Goal: Check status: Check status

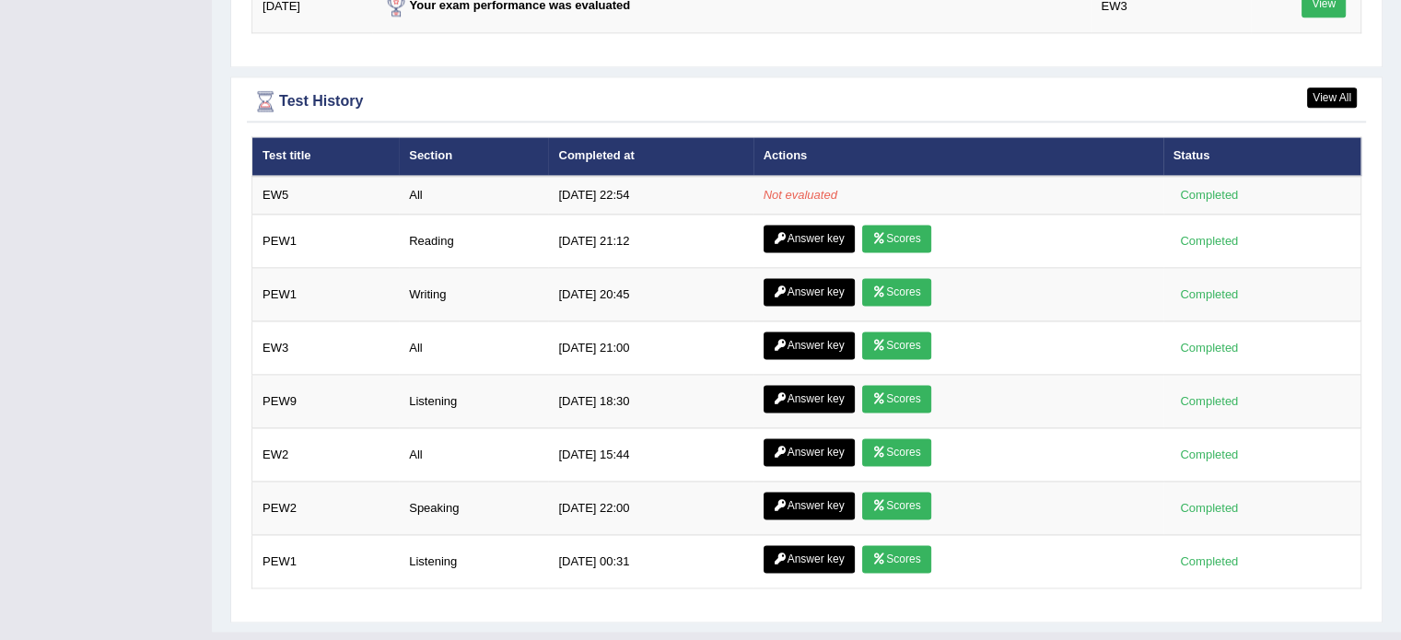
scroll to position [2525, 0]
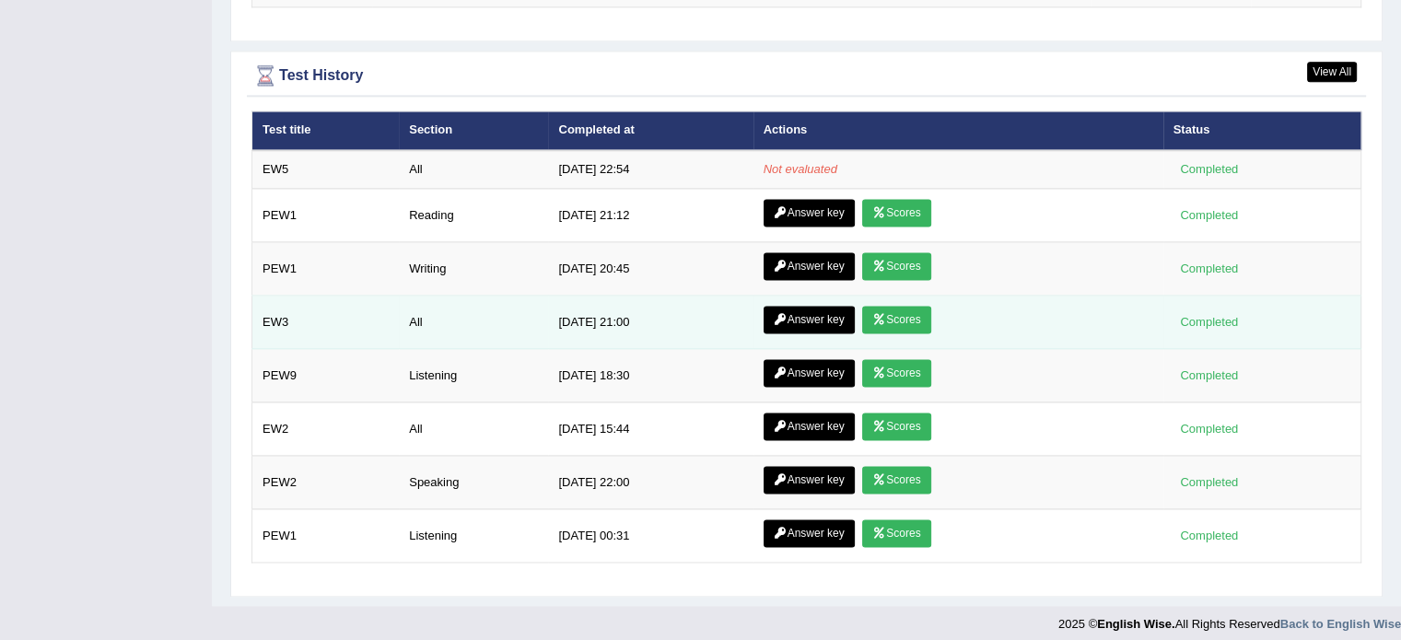
click at [882, 317] on link "Scores" at bounding box center [896, 320] width 68 height 28
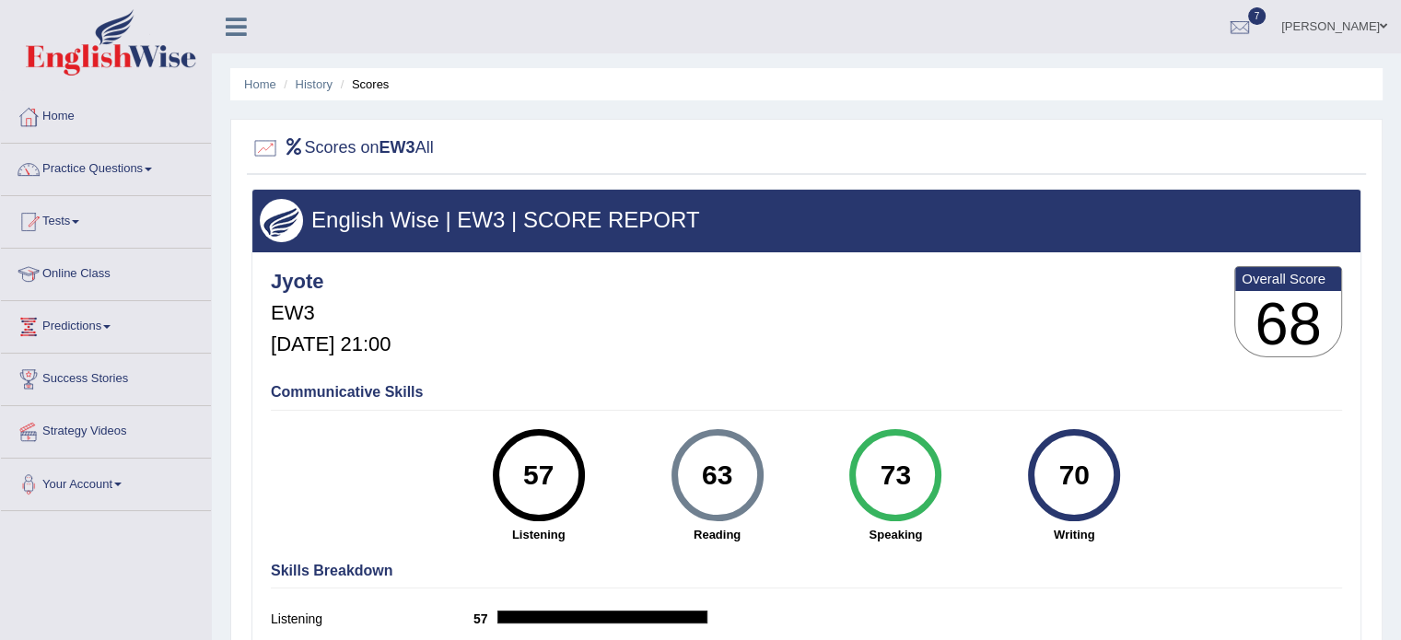
click at [77, 120] on link "Home" at bounding box center [106, 114] width 210 height 46
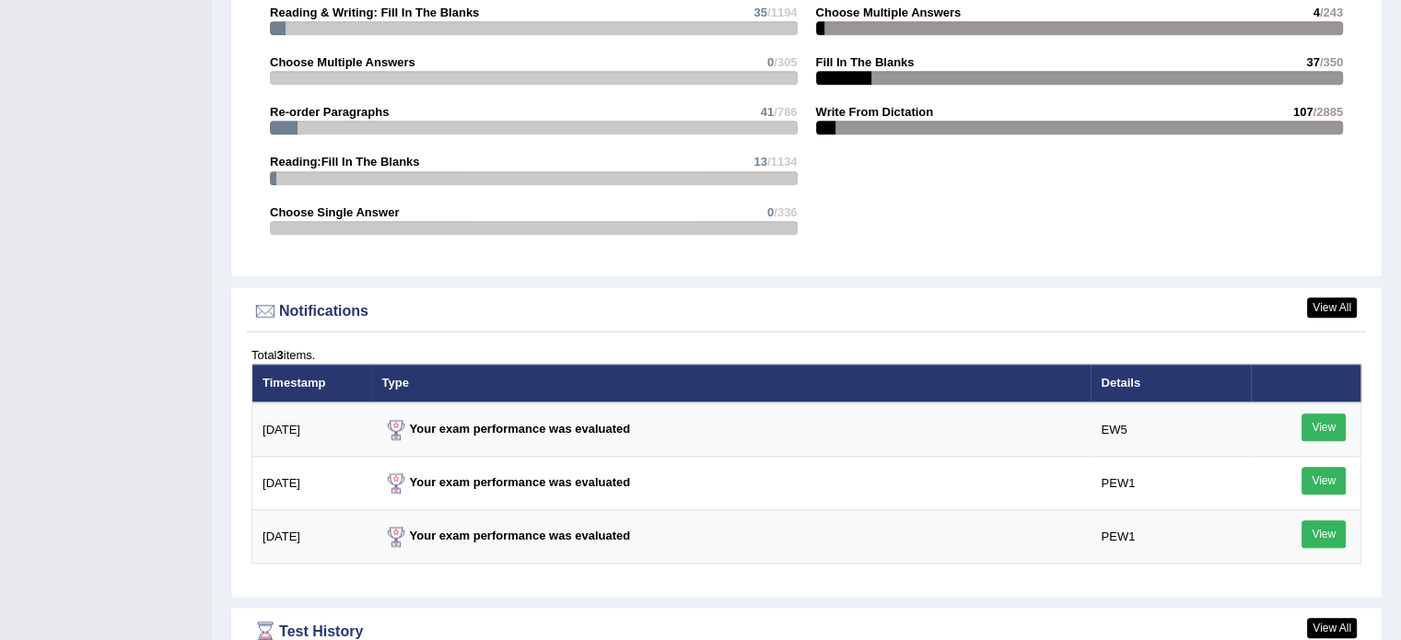
scroll to position [2540, 0]
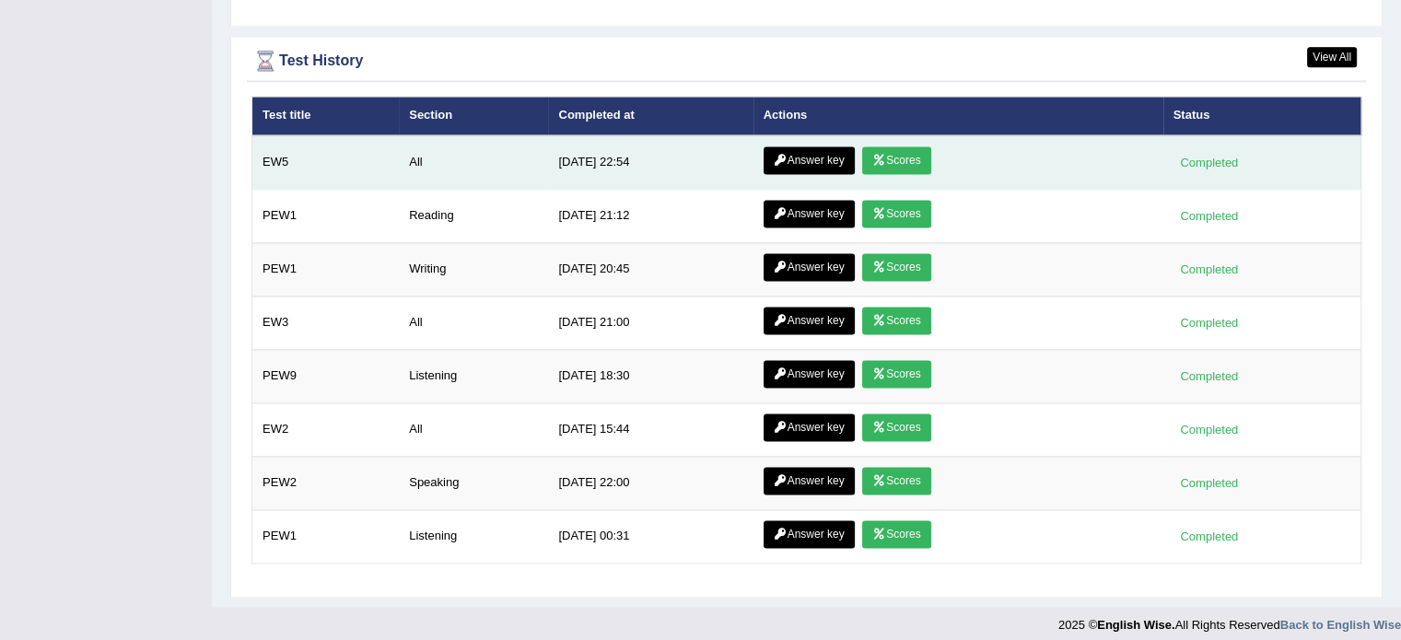
click at [884, 146] on link "Scores" at bounding box center [896, 160] width 68 height 28
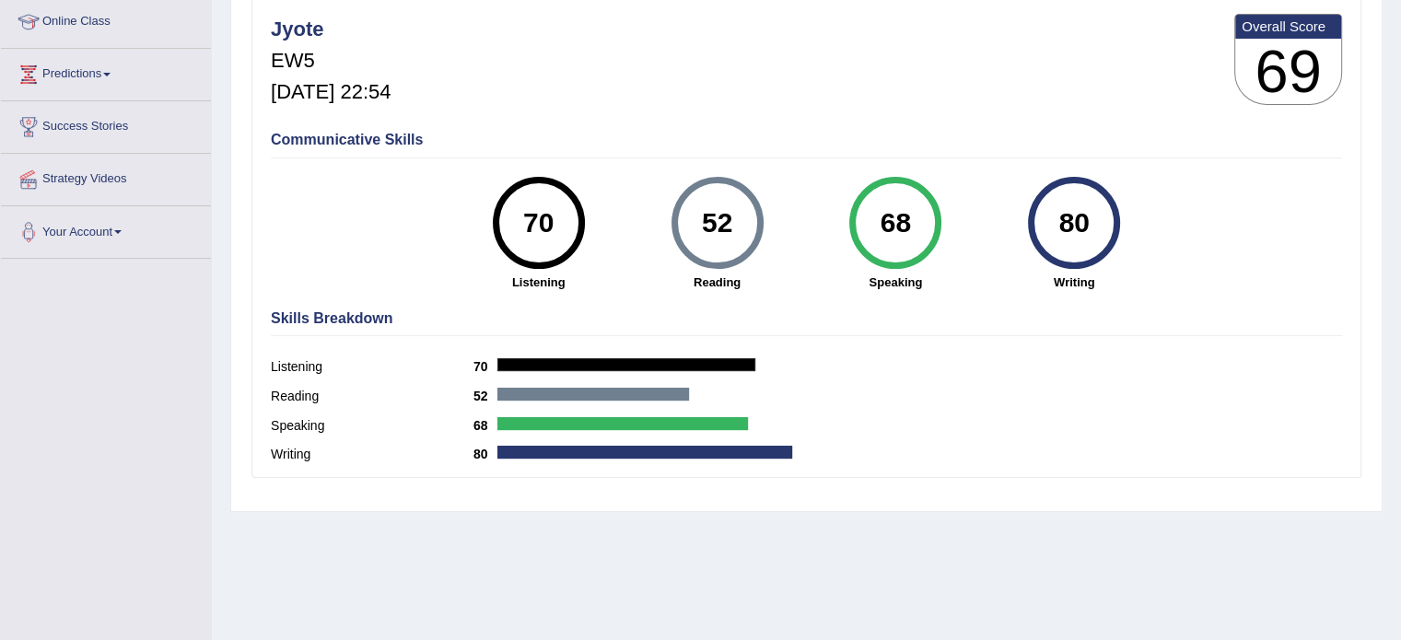
scroll to position [280, 0]
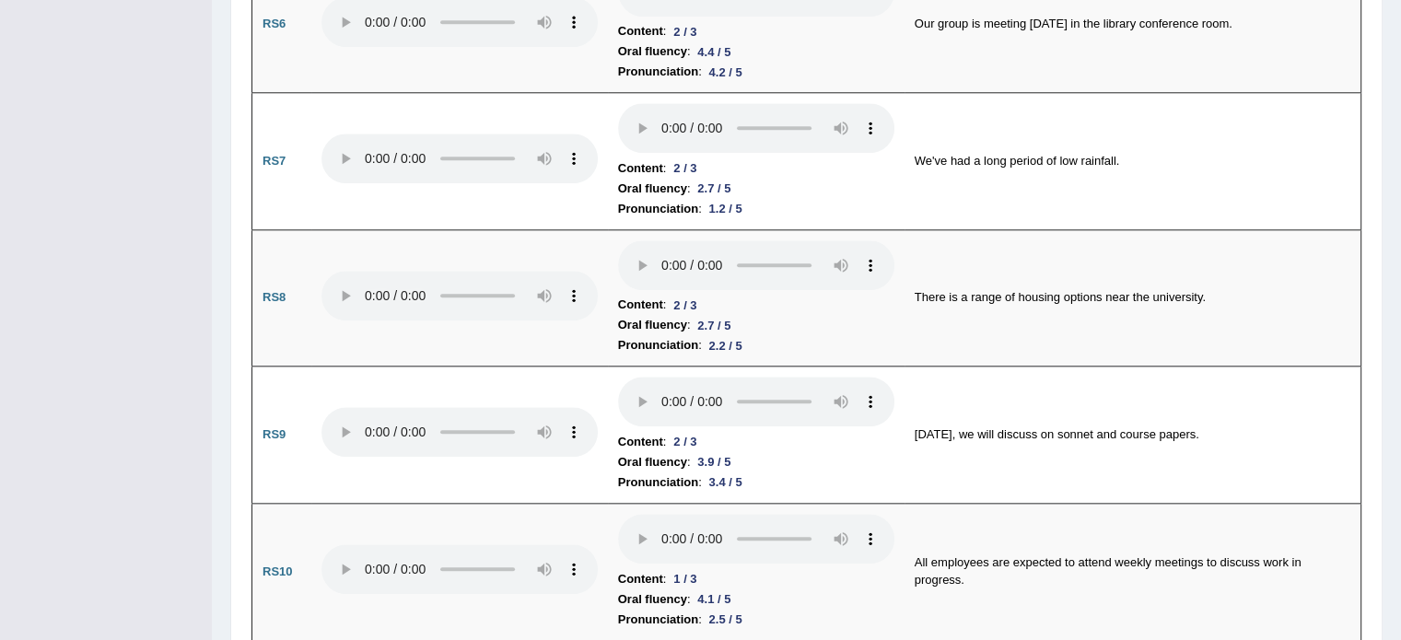
scroll to position [1957, 0]
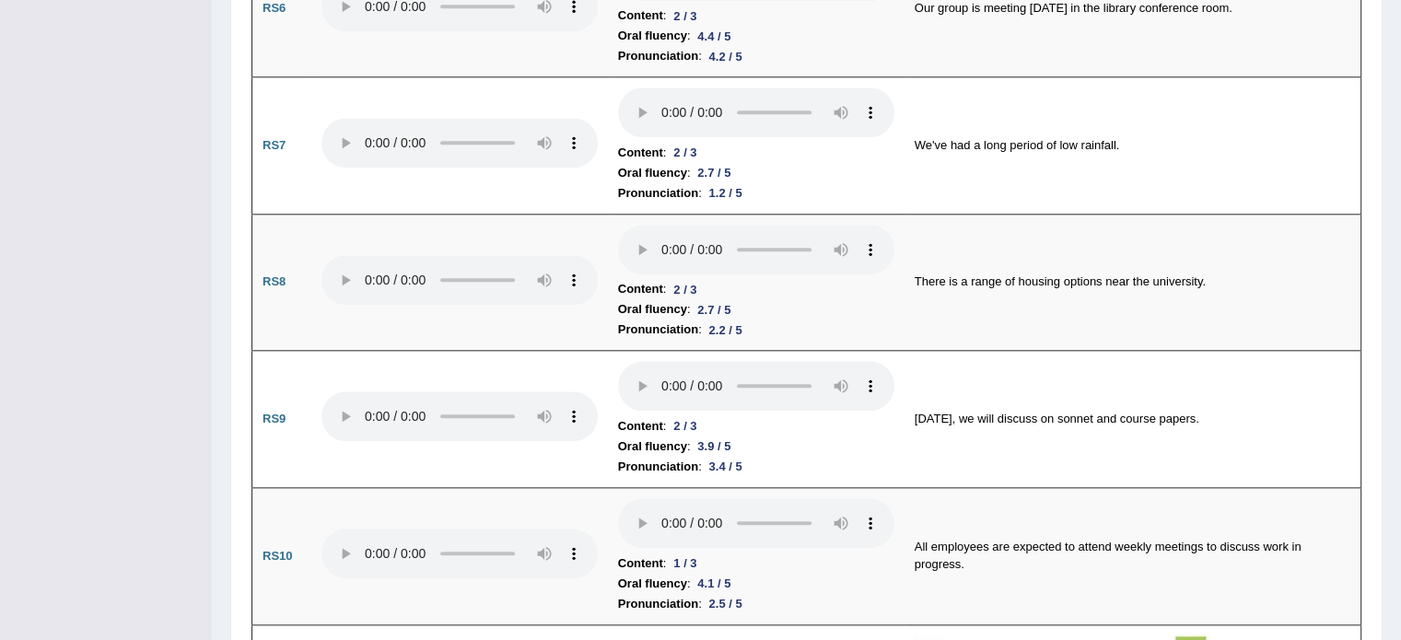
drag, startPoint x: 1400, startPoint y: 62, endPoint x: 1414, endPoint y: 242, distance: 181.1
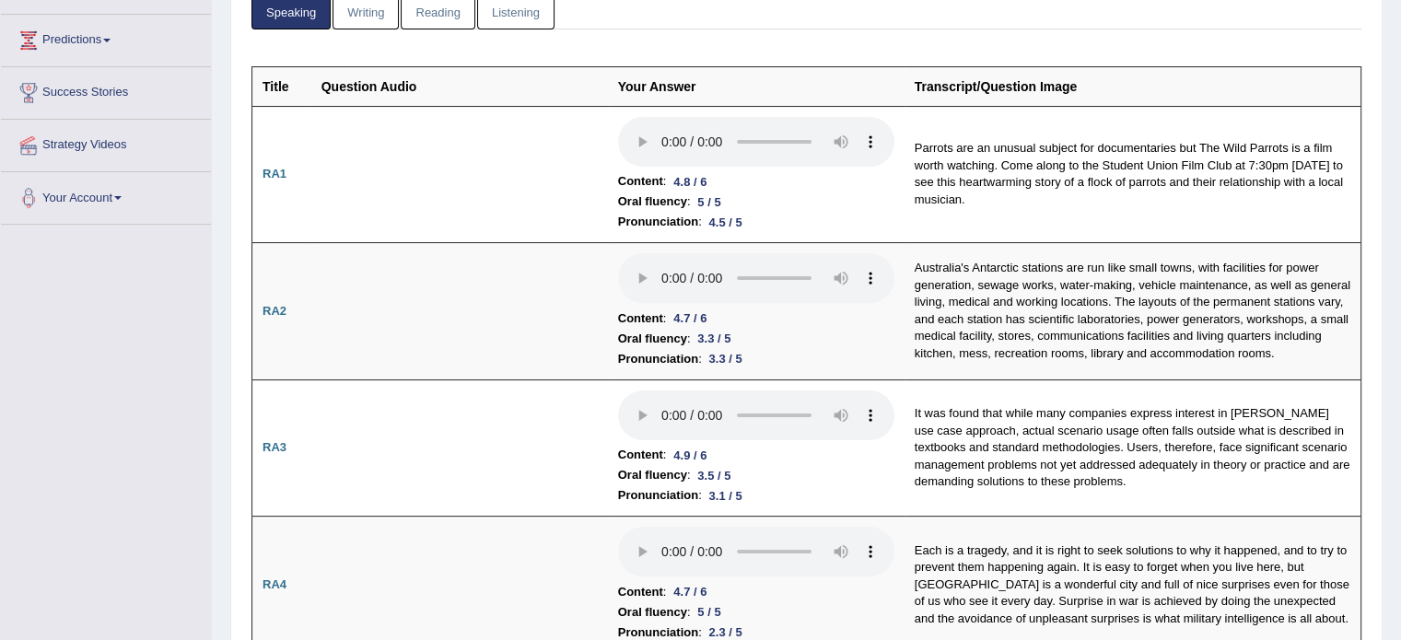
scroll to position [0, 0]
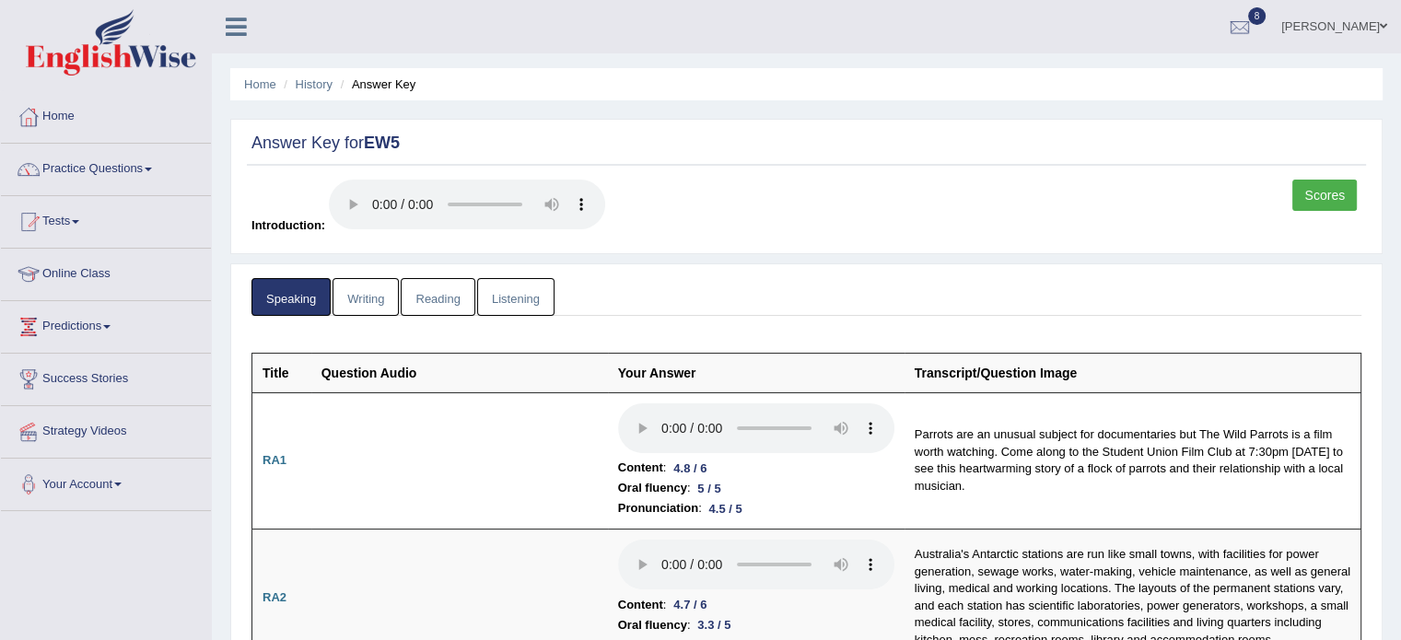
click at [534, 292] on link "Listening" at bounding box center [515, 297] width 77 height 38
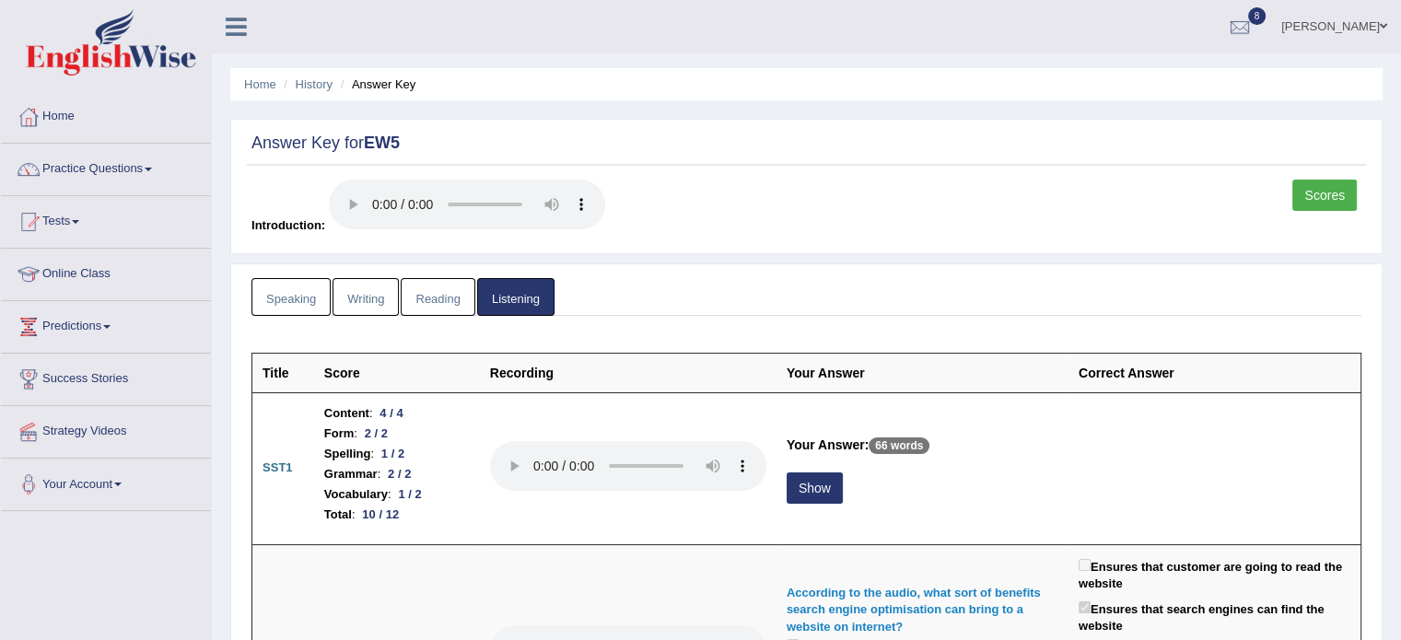
click at [433, 302] on link "Reading" at bounding box center [438, 297] width 74 height 38
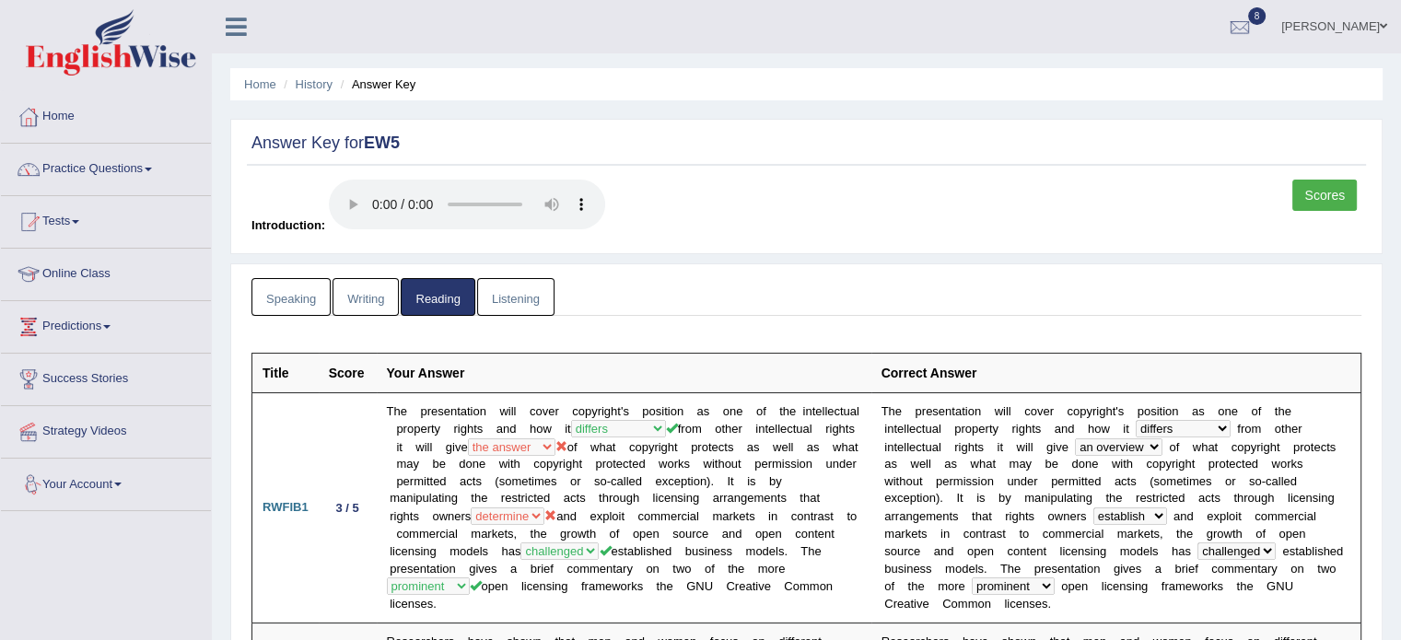
click at [351, 310] on link "Writing" at bounding box center [366, 297] width 66 height 38
